Goal: Entertainment & Leisure: Consume media (video, audio)

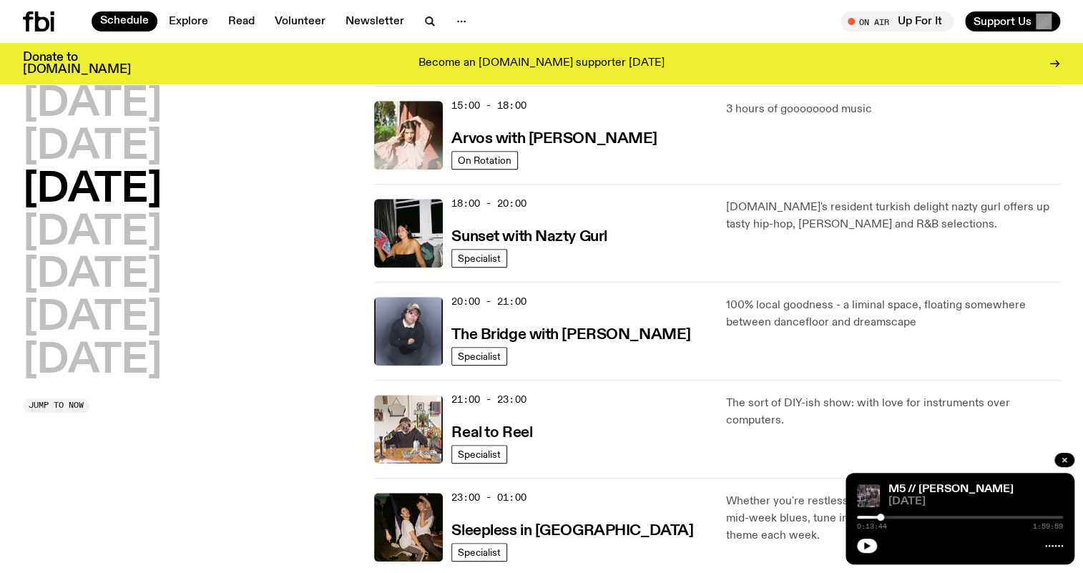
scroll to position [446, 0]
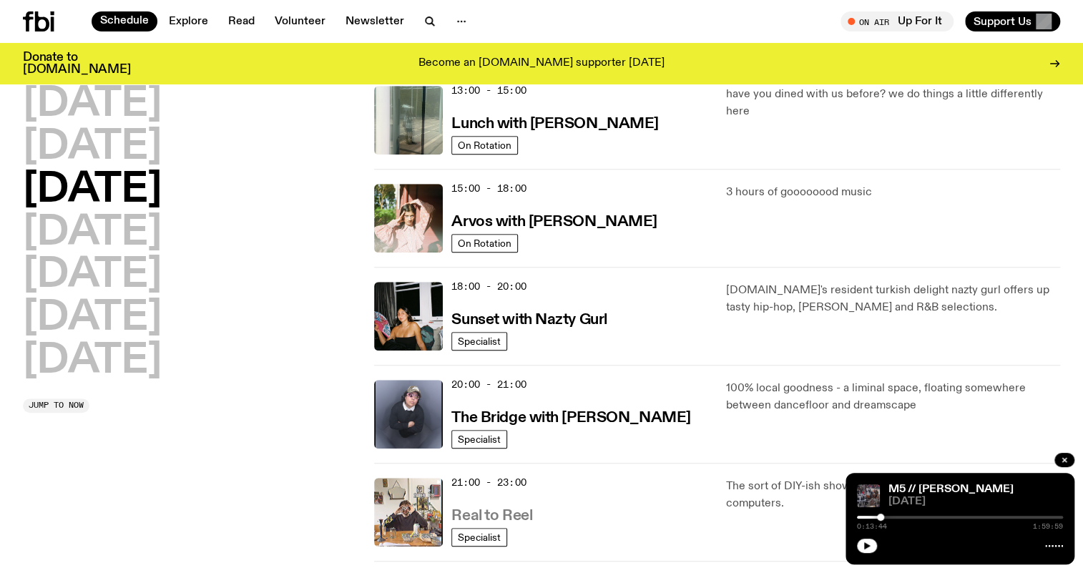
click at [472, 515] on h3 "Real to Reel" at bounding box center [491, 515] width 81 height 15
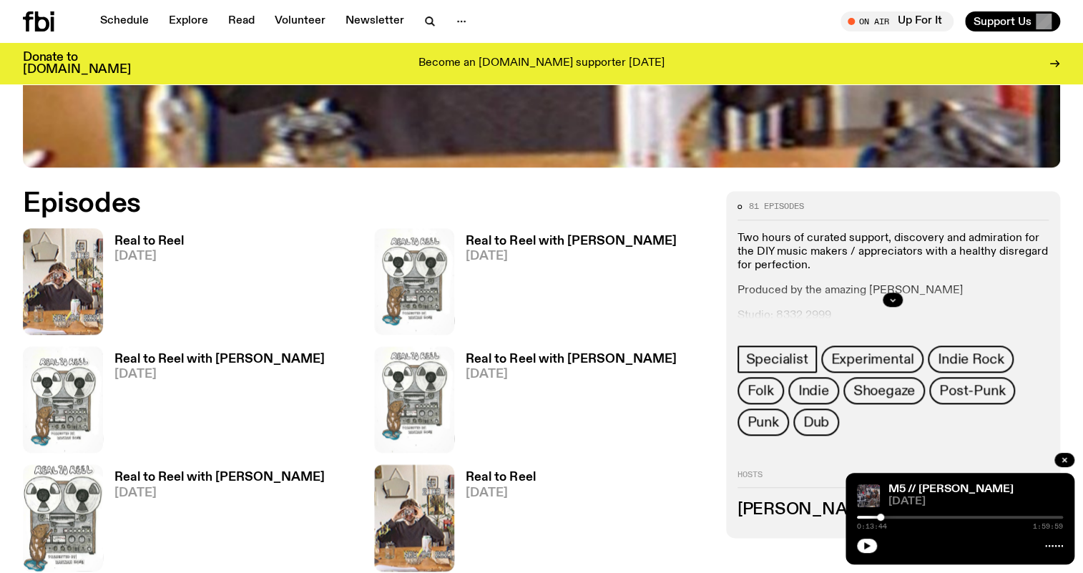
scroll to position [637, 0]
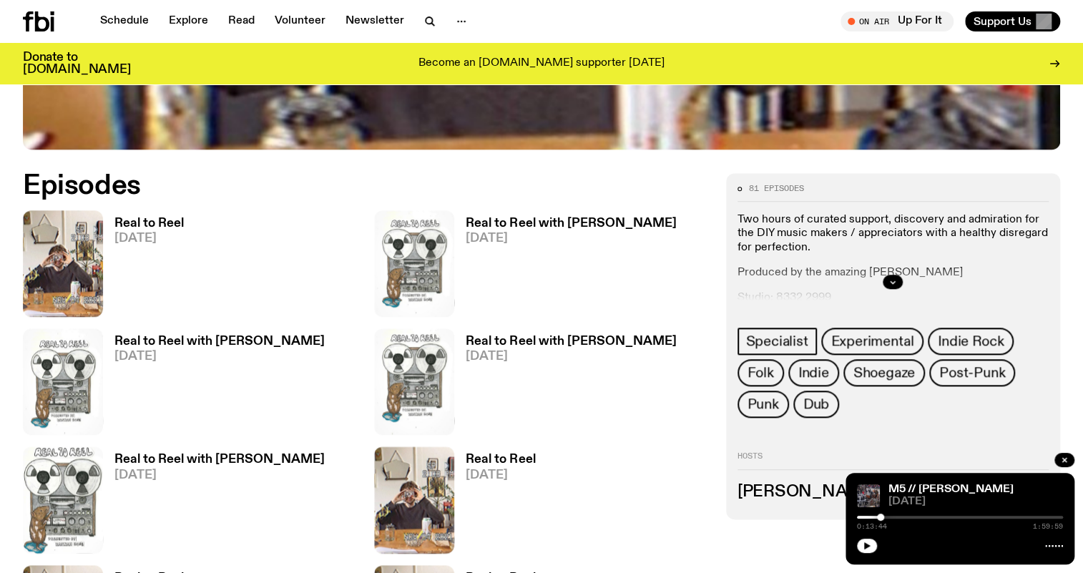
click at [150, 217] on h3 "Real to Reel" at bounding box center [148, 223] width 69 height 12
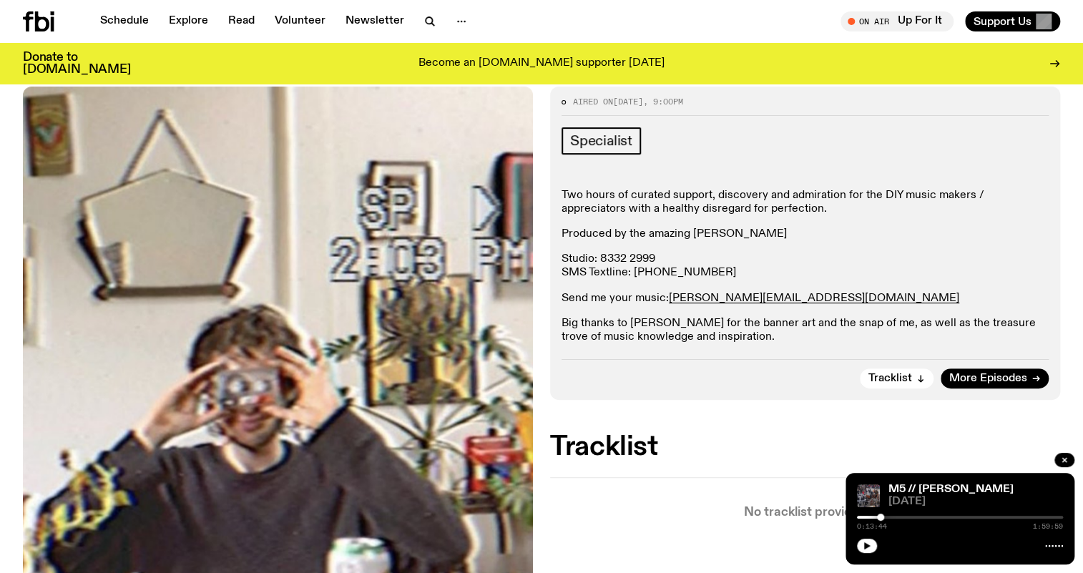
scroll to position [185, 0]
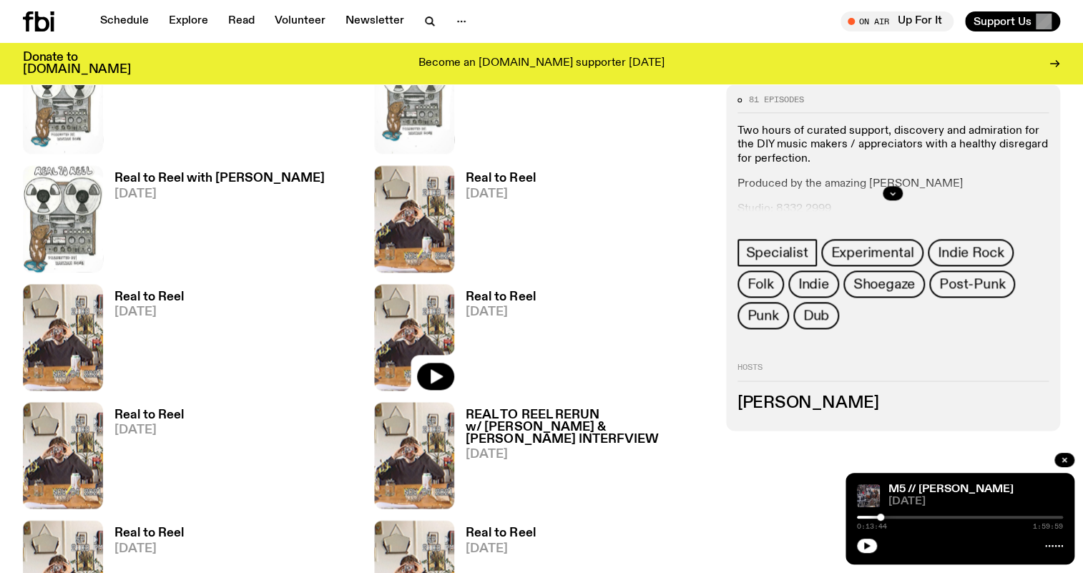
scroll to position [832, 0]
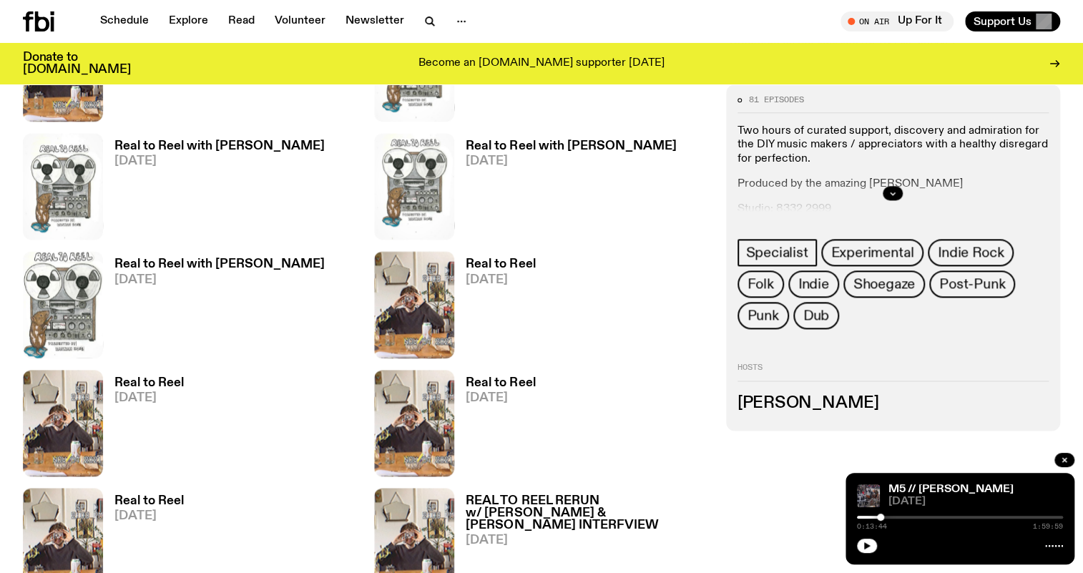
click at [485, 259] on h3 "Real to Reel" at bounding box center [500, 264] width 69 height 12
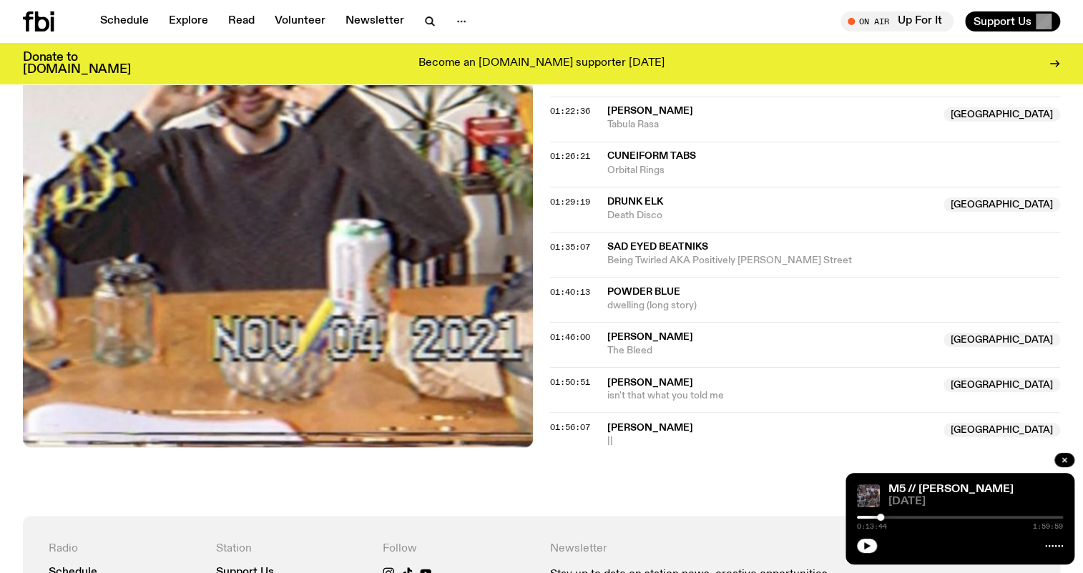
scroll to position [1355, 0]
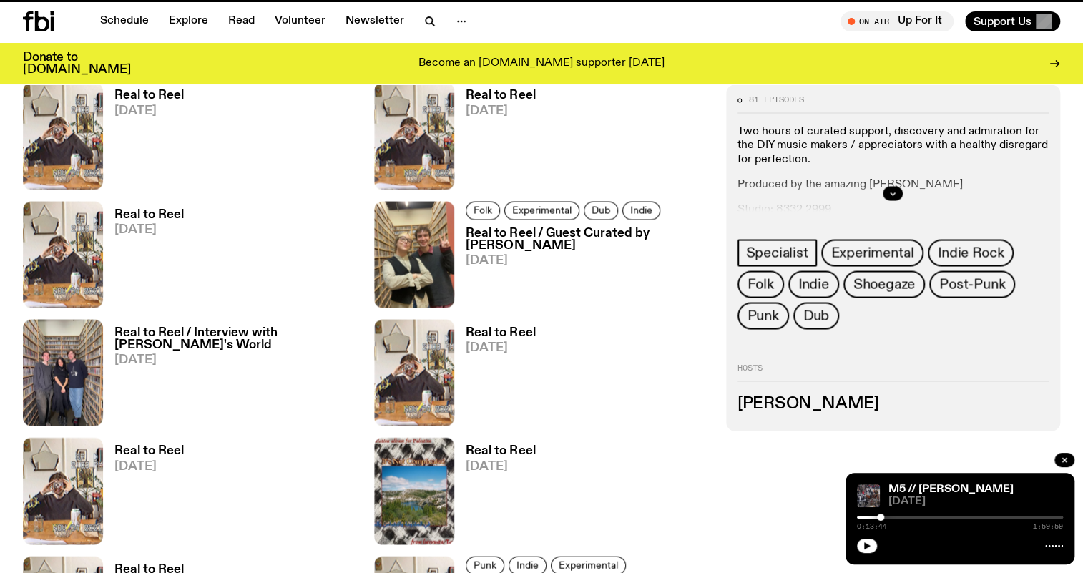
scroll to position [832, 0]
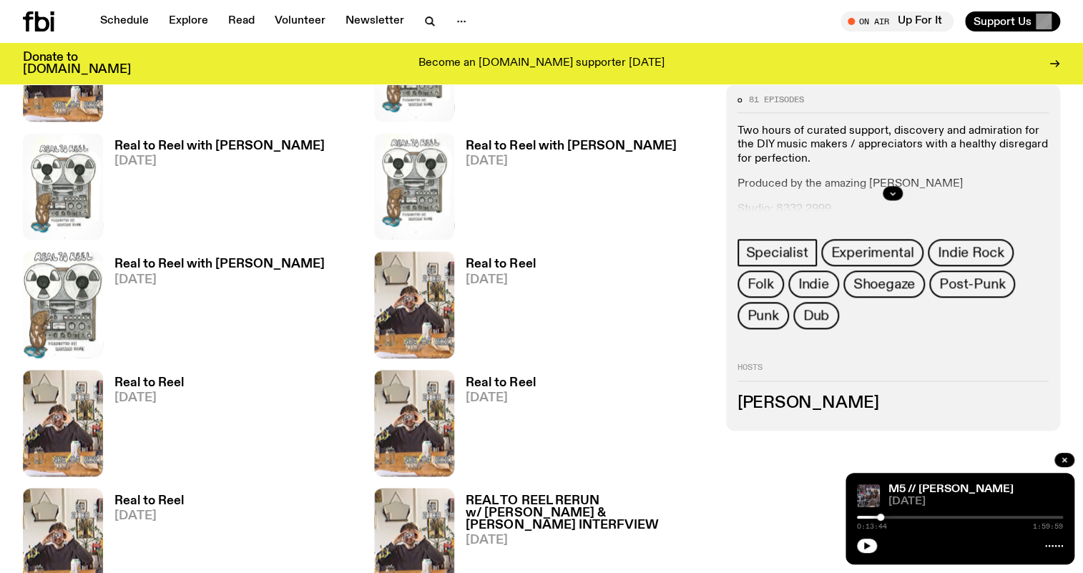
click at [142, 382] on h3 "Real to Reel" at bounding box center [148, 383] width 69 height 12
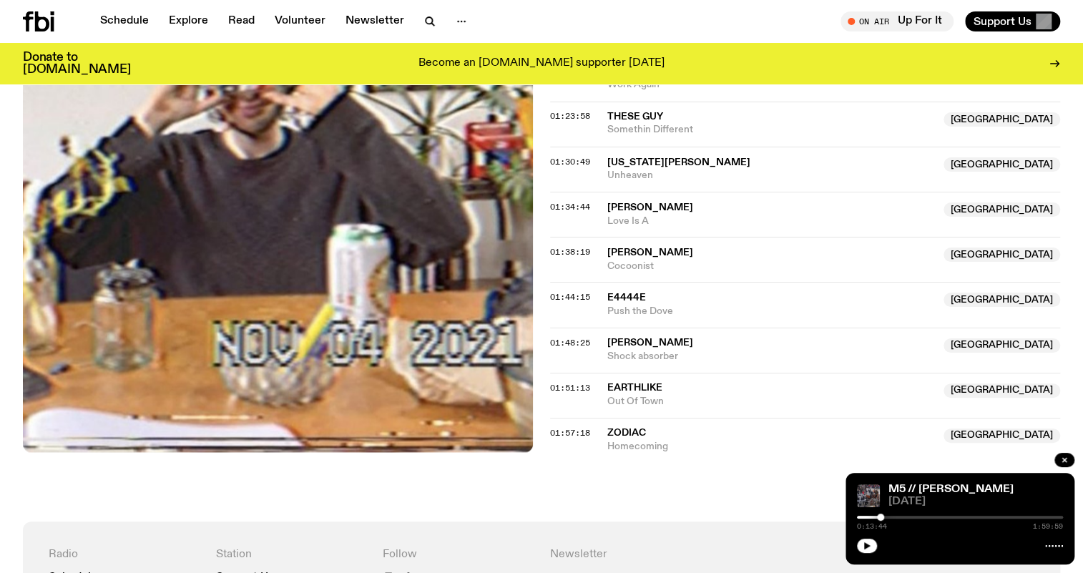
scroll to position [1421, 0]
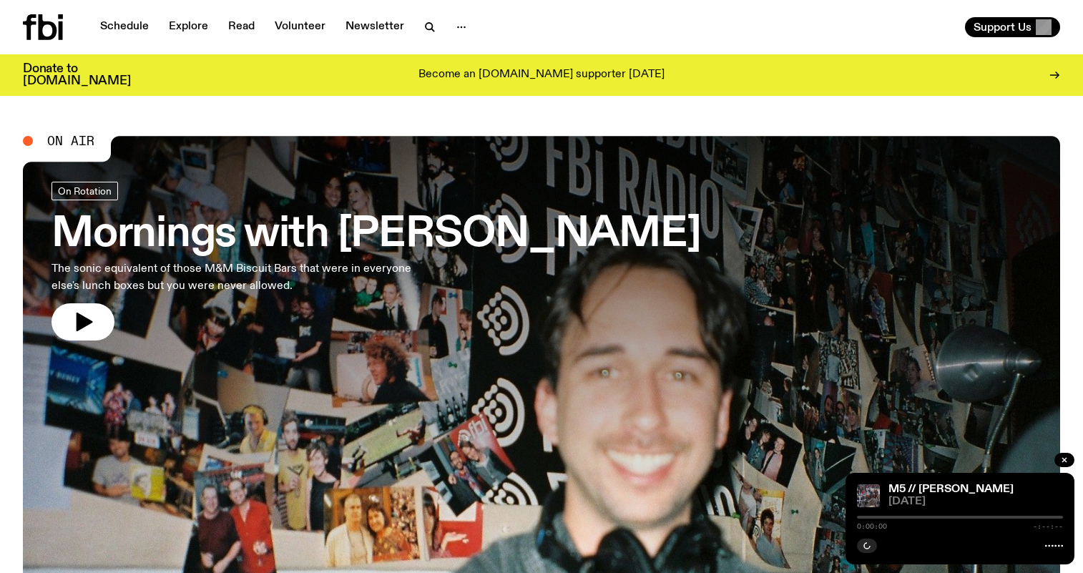
click at [122, 18] on link "Schedule" at bounding box center [125, 27] width 66 height 20
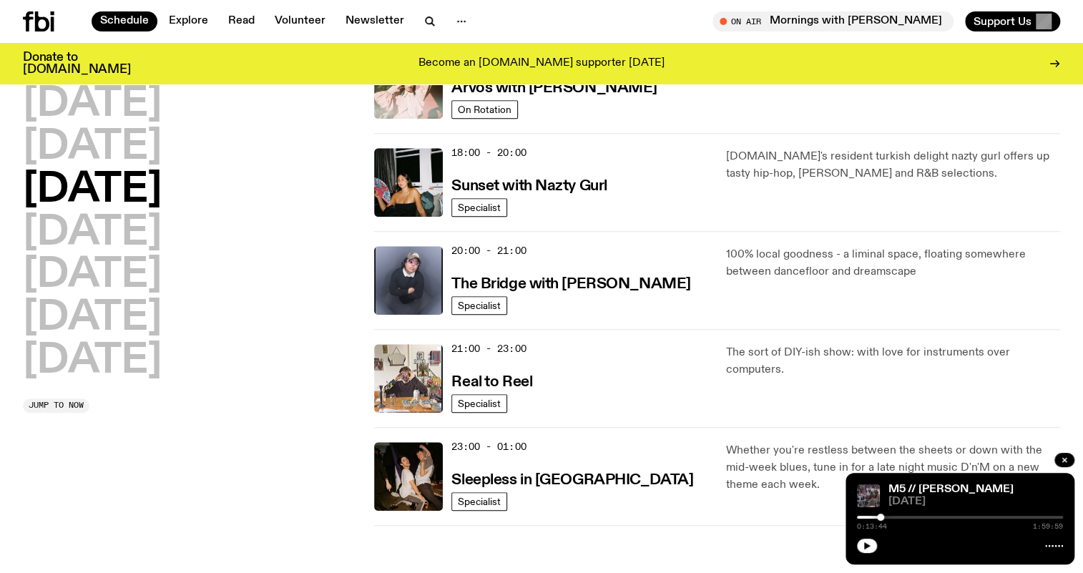
scroll to position [709, 0]
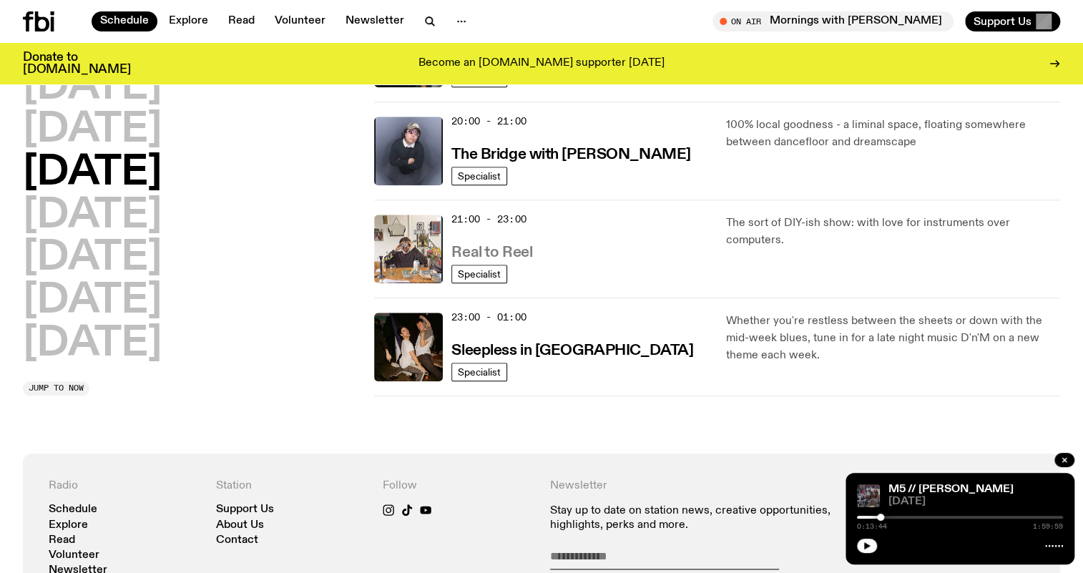
click at [511, 243] on link "Real to Reel" at bounding box center [491, 251] width 81 height 18
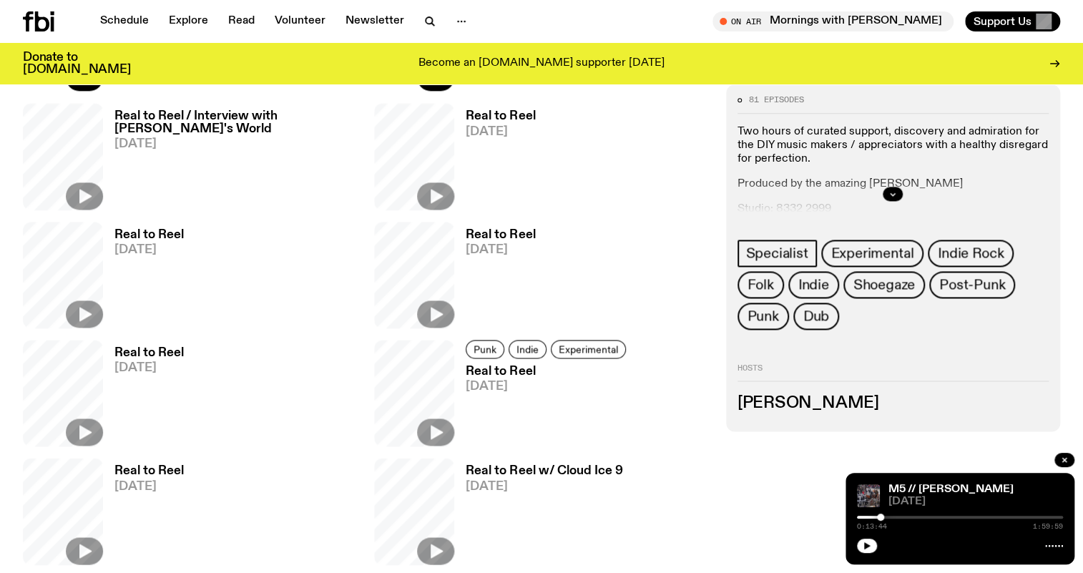
scroll to position [1094, 0]
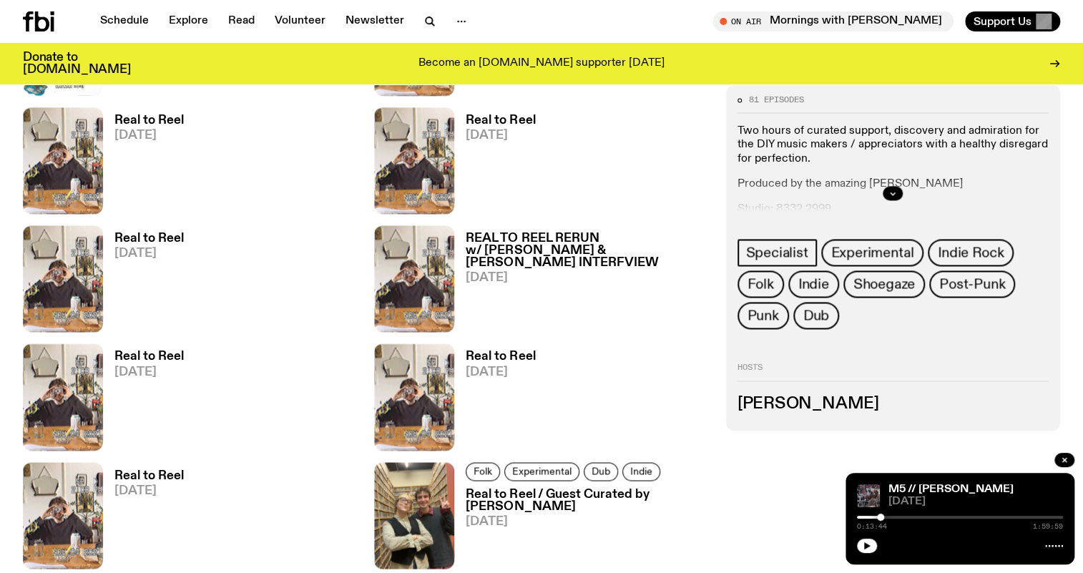
click at [155, 358] on h3 "Real to Reel" at bounding box center [148, 356] width 69 height 12
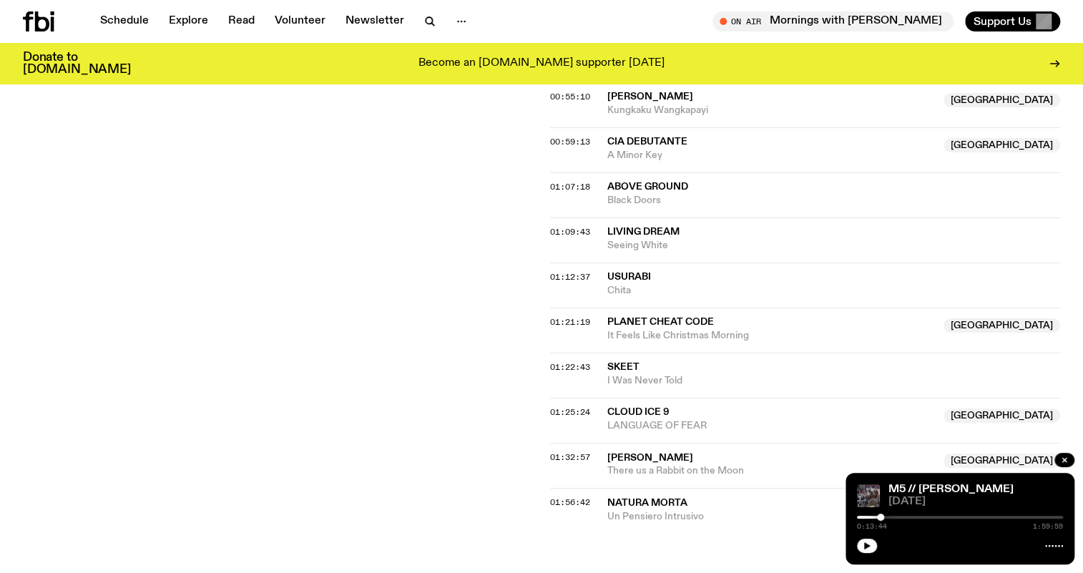
scroll to position [1096, 0]
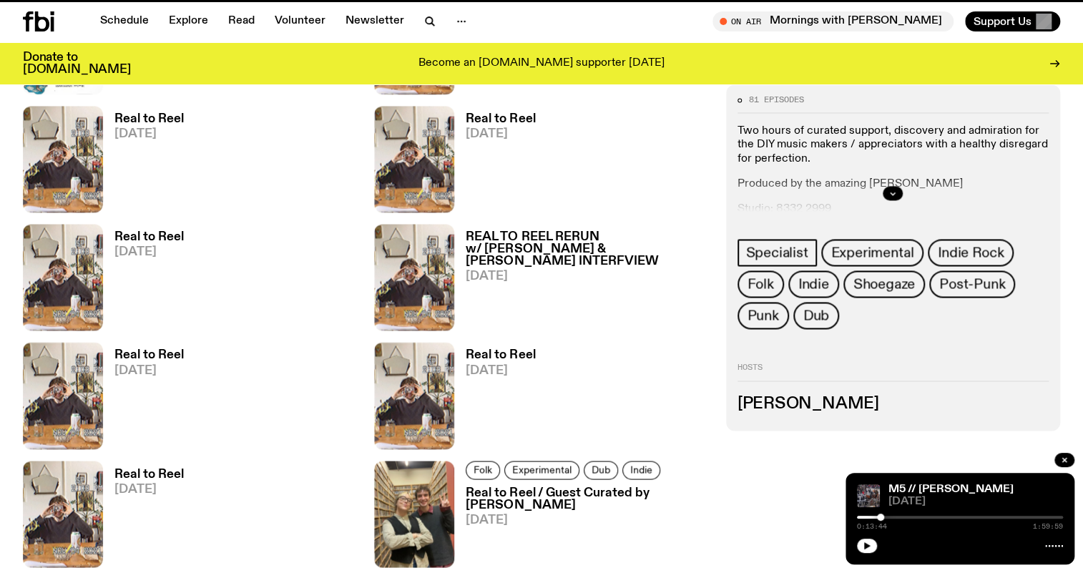
scroll to position [1094, 0]
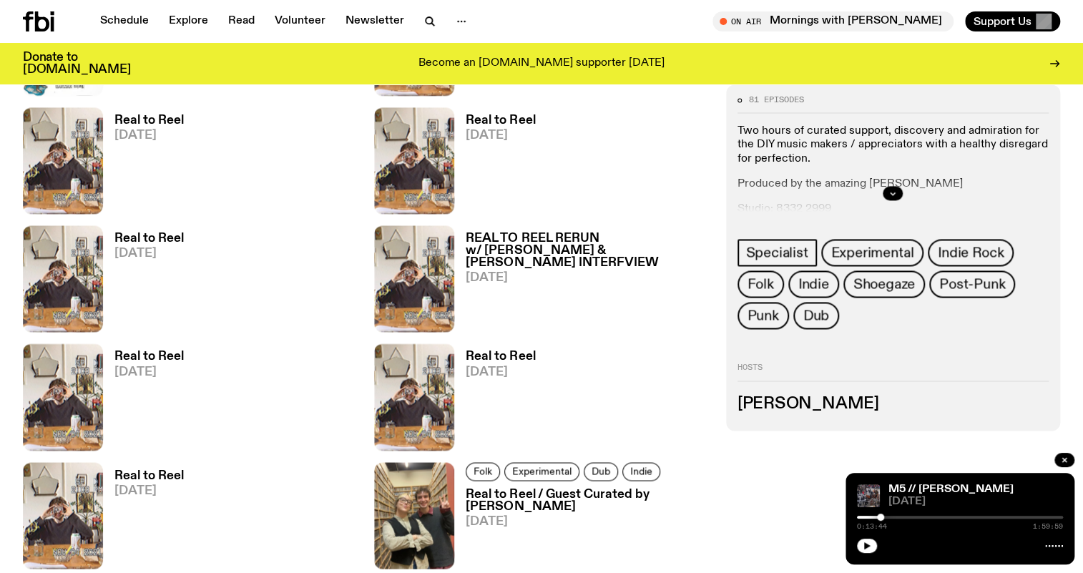
click at [511, 366] on span "[DATE]" at bounding box center [500, 372] width 69 height 12
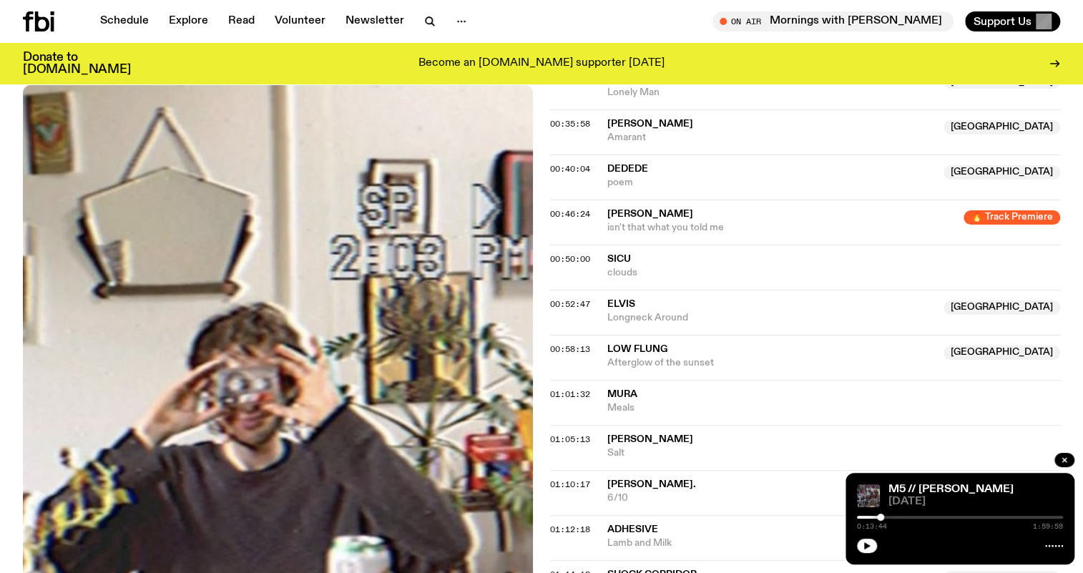
scroll to position [707, 0]
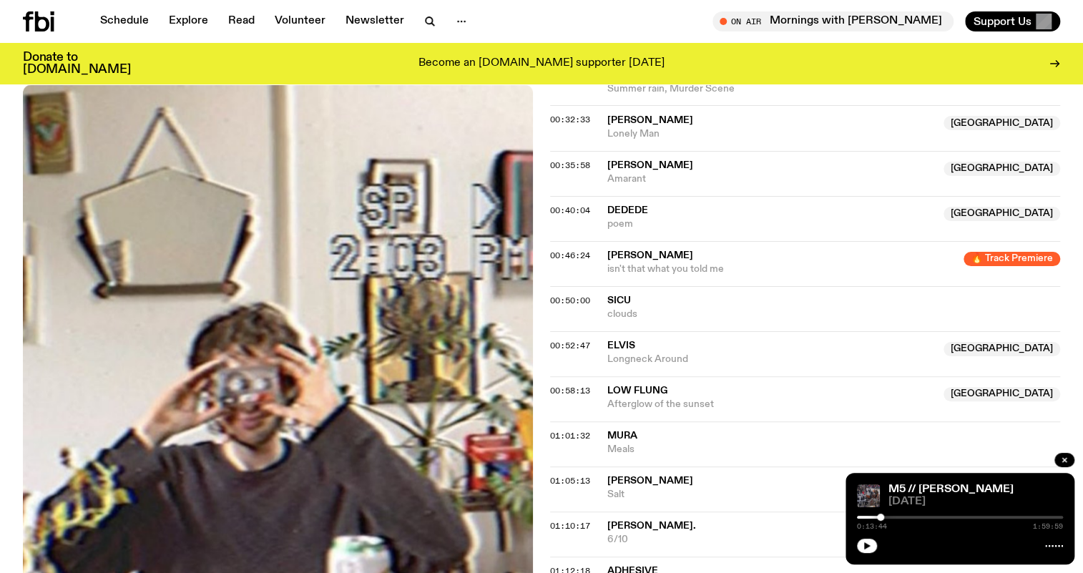
click at [48, 31] on icon at bounding box center [38, 21] width 31 height 20
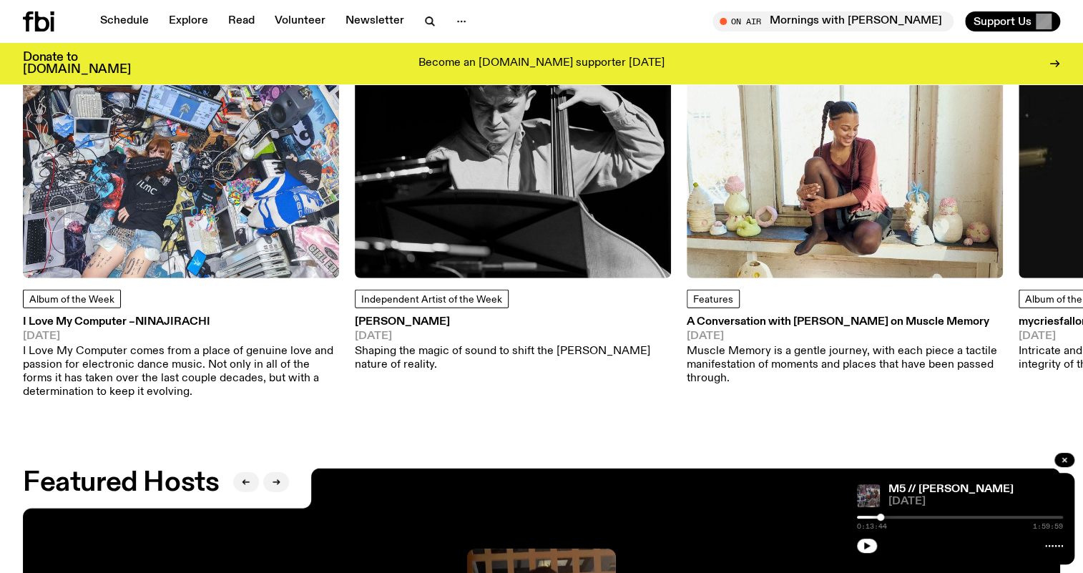
scroll to position [1874, 0]
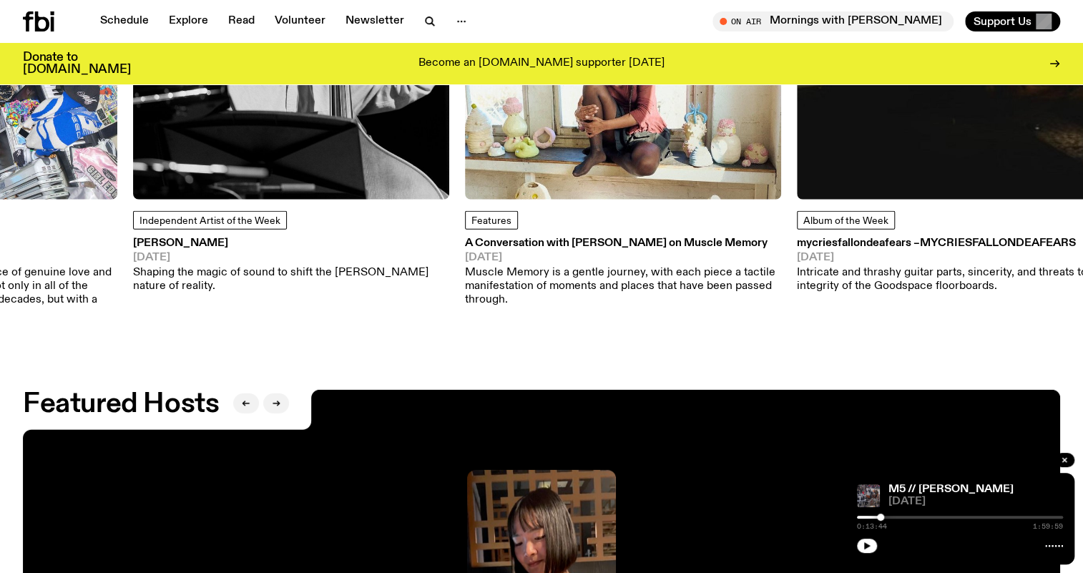
drag, startPoint x: 815, startPoint y: 208, endPoint x: 330, endPoint y: 253, distance: 486.3
click at [465, 265] on div "Features A Conversation with Midori Goto on Muscle Memory 07.08.25 Muscle Memor…" at bounding box center [623, 94] width 316 height 423
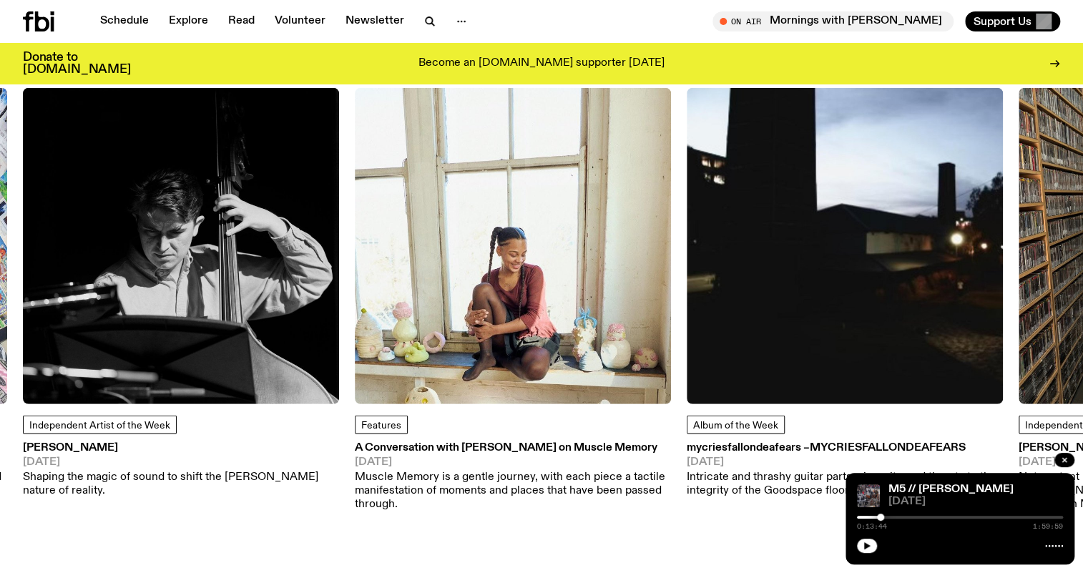
scroll to position [1744, 0]
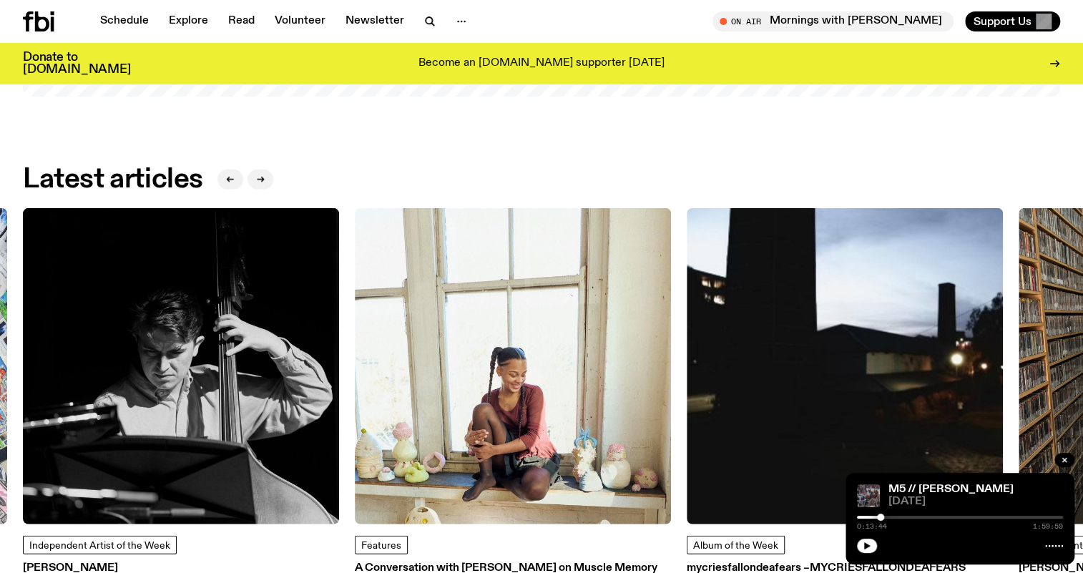
drag, startPoint x: 817, startPoint y: 350, endPoint x: 245, endPoint y: 352, distance: 572.1
click at [687, 354] on img at bounding box center [845, 366] width 316 height 316
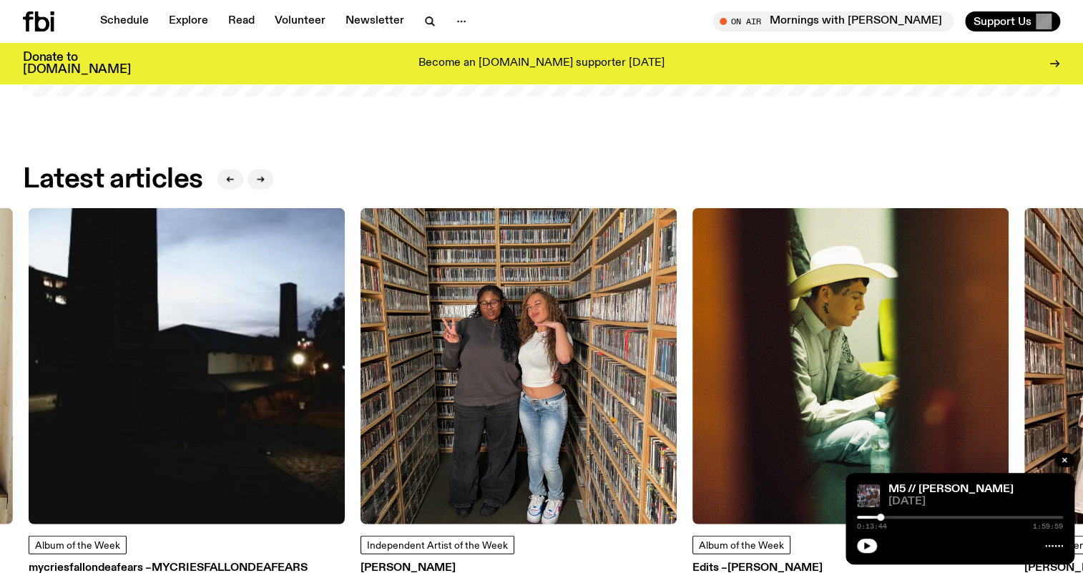
drag, startPoint x: 732, startPoint y: 314, endPoint x: 231, endPoint y: 290, distance: 501.9
click at [692, 302] on img at bounding box center [850, 366] width 316 height 316
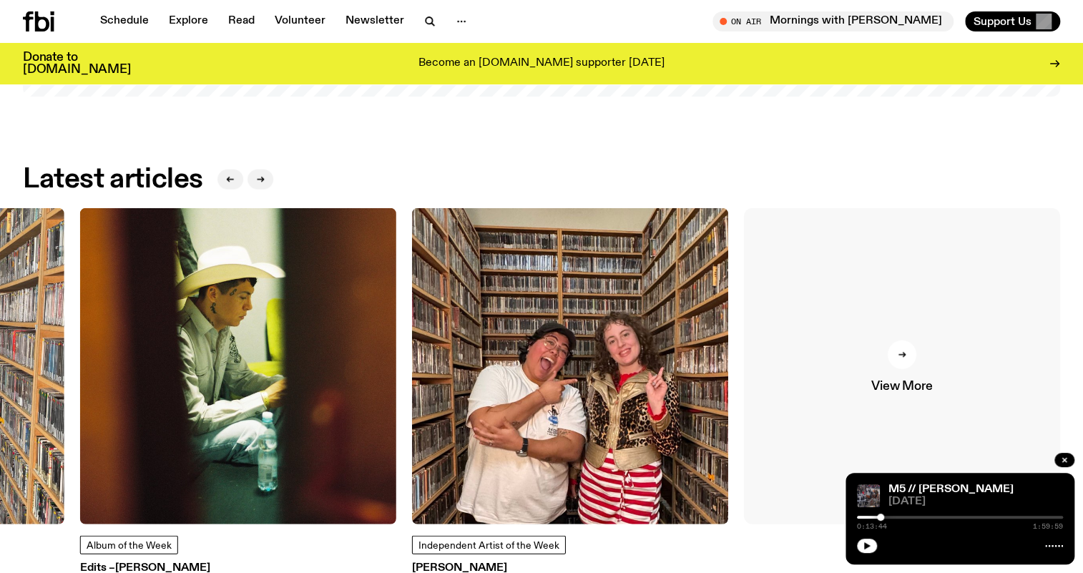
drag, startPoint x: 425, startPoint y: 290, endPoint x: 910, endPoint y: 386, distance: 495.1
click at [911, 387] on div "Album of the Week I Love My Computer – Ninajirachi 08.08.25 I Love My Computer …" at bounding box center [541, 426] width 1037 height 437
click at [921, 356] on link "View More" at bounding box center [902, 366] width 316 height 316
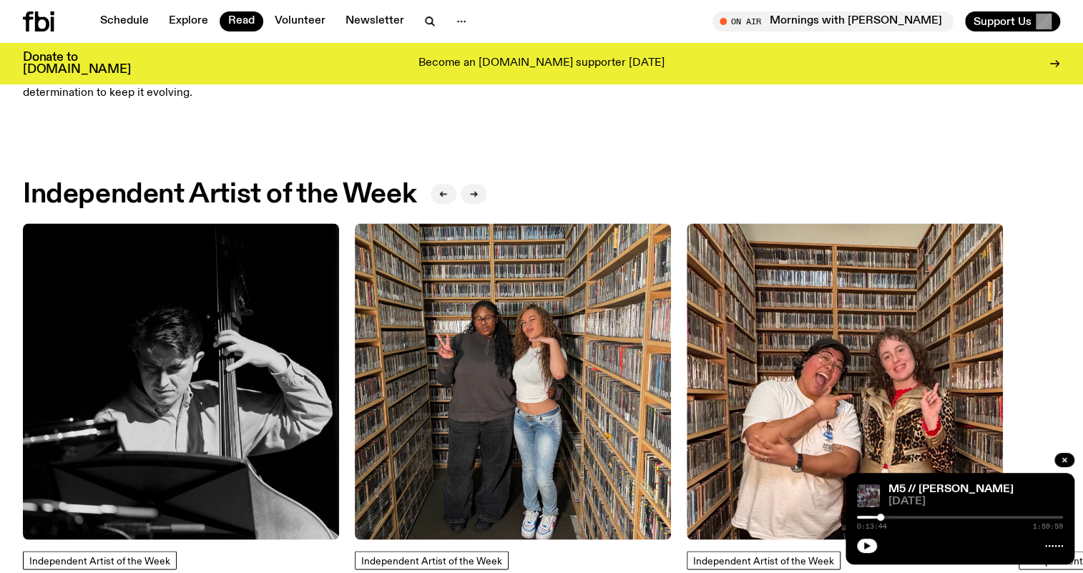
scroll to position [1224, 0]
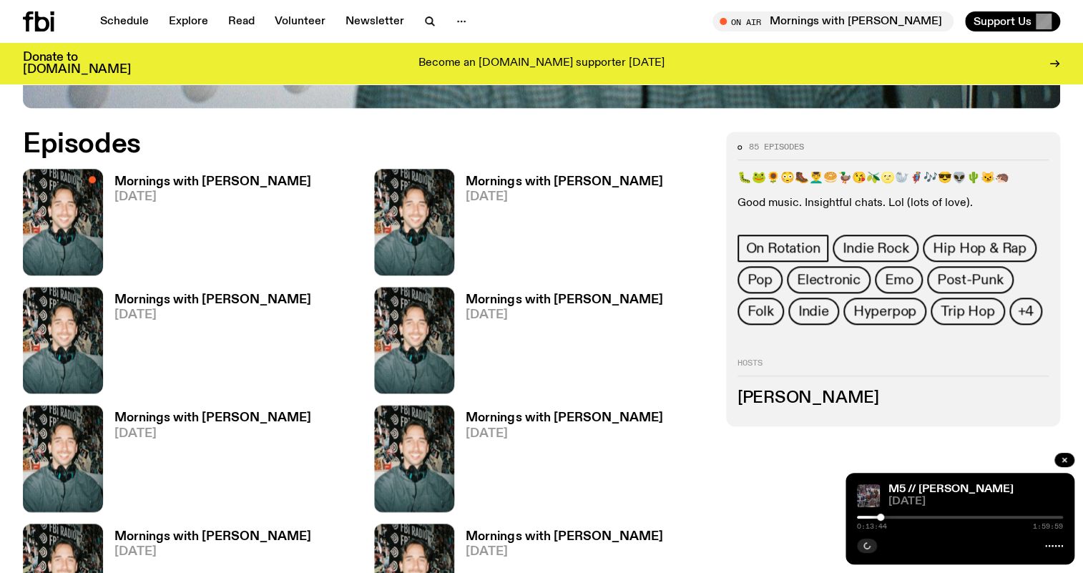
scroll to position [704, 0]
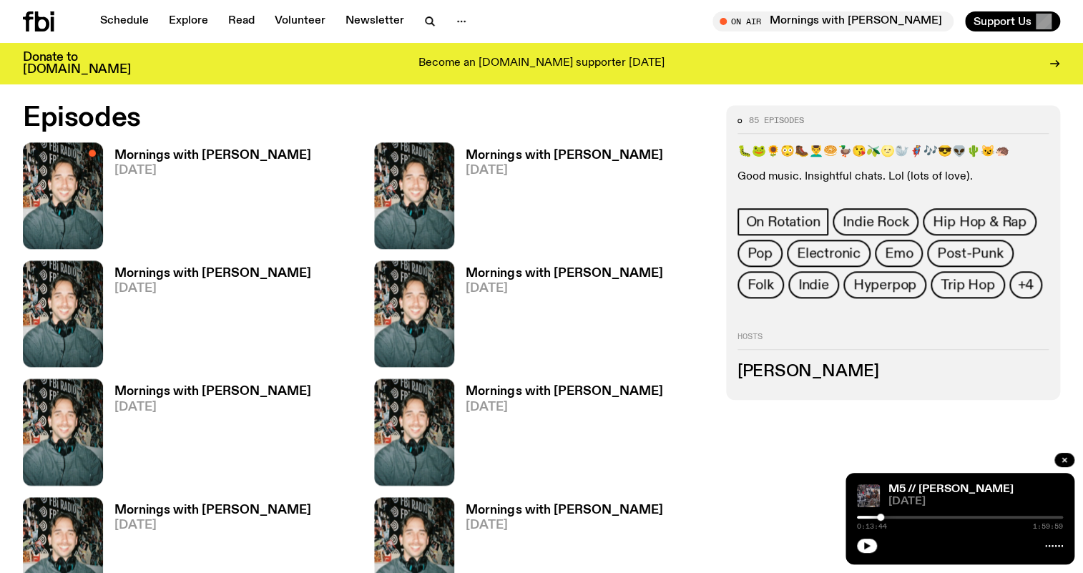
click at [197, 157] on h3 "Mornings with [PERSON_NAME]" at bounding box center [212, 155] width 197 height 12
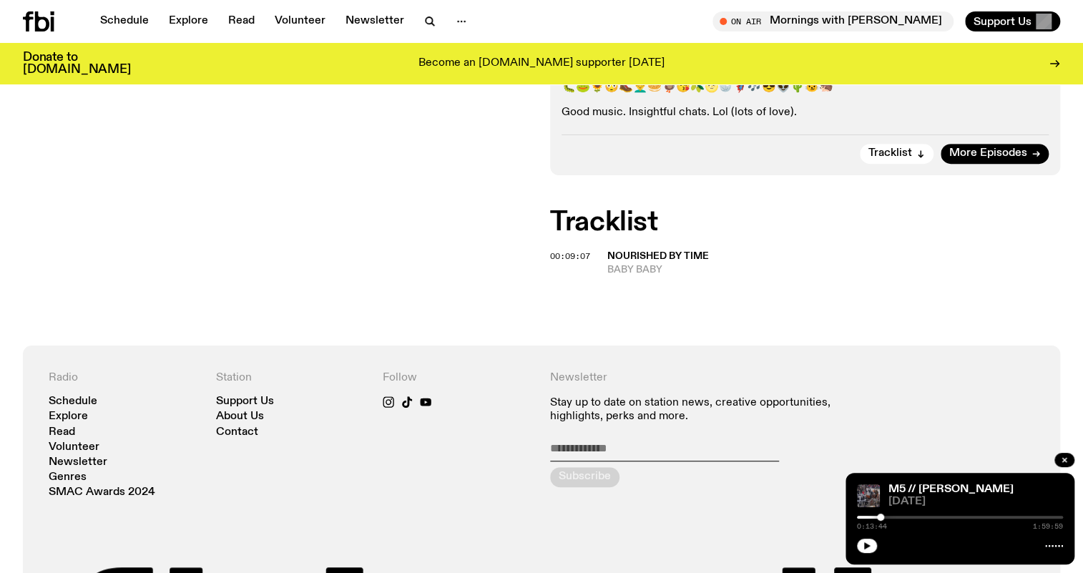
scroll to position [320, 0]
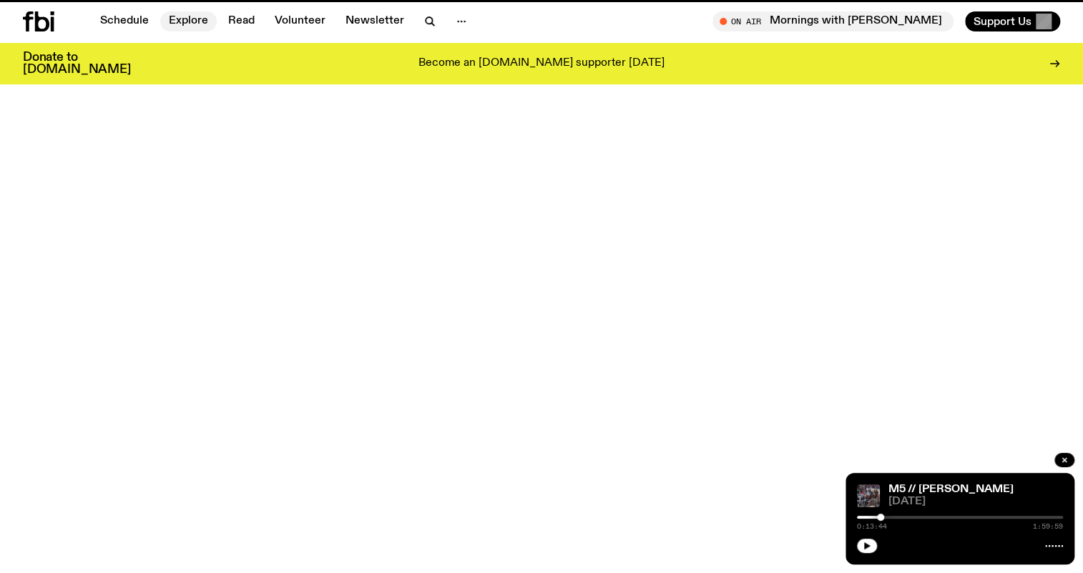
scroll to position [704, 0]
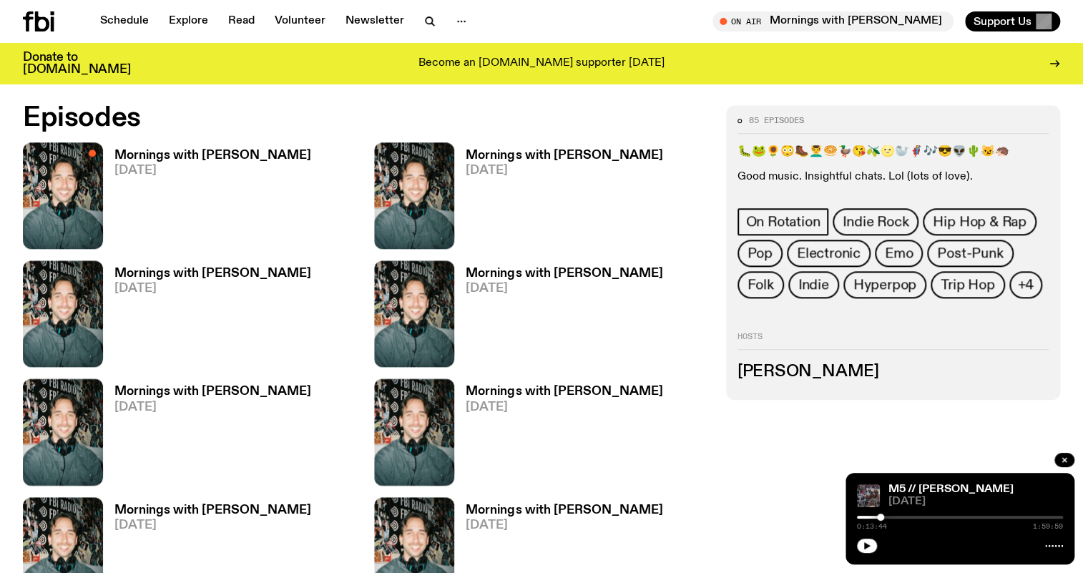
click at [552, 158] on h3 "Mornings with [PERSON_NAME]" at bounding box center [564, 155] width 197 height 12
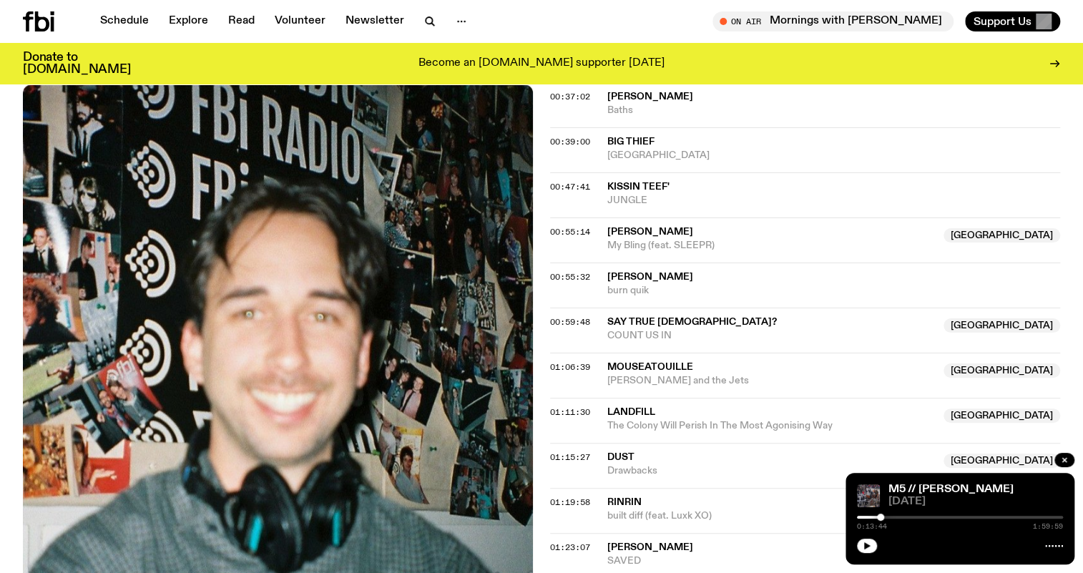
scroll to position [837, 0]
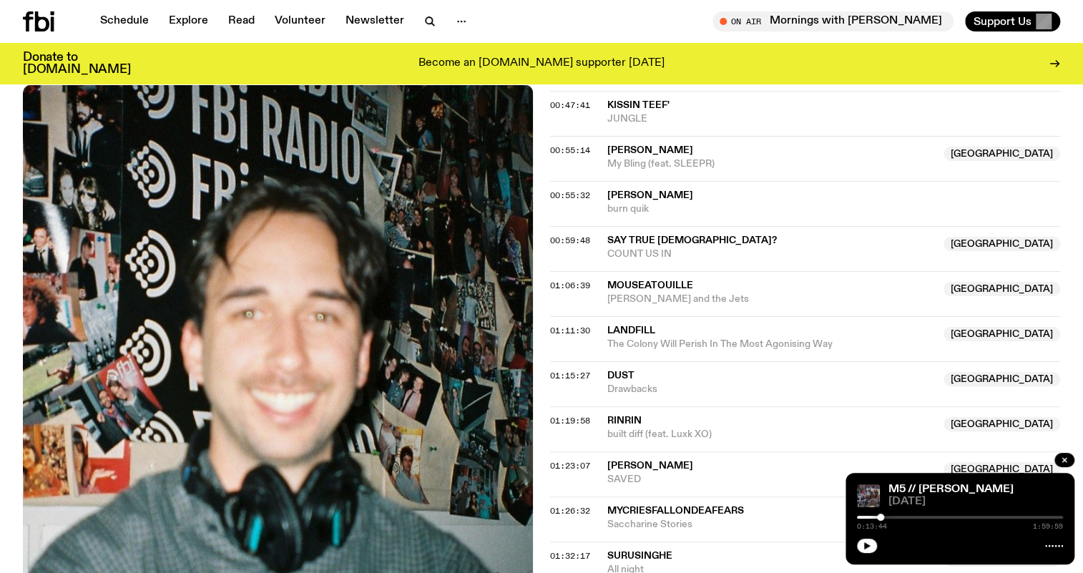
click at [2, 338] on div "Aired on 06.08.25 , 10:00am On Rotation Gigs Cameron Winter ‘Live Down Under’, …" at bounding box center [541, 154] width 1083 height 1431
click at [184, 337] on img at bounding box center [278, 423] width 510 height 679
